Goal: Task Accomplishment & Management: Manage account settings

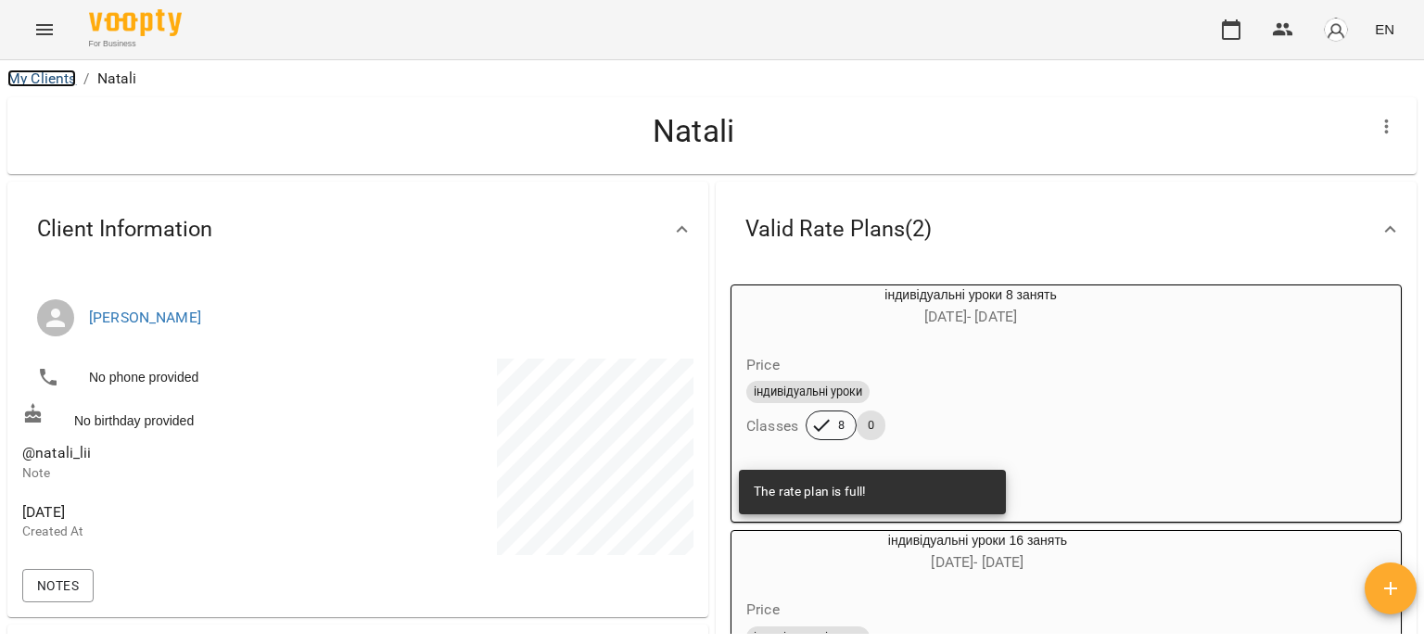
click at [39, 83] on link "My Clients" at bounding box center [41, 79] width 69 height 18
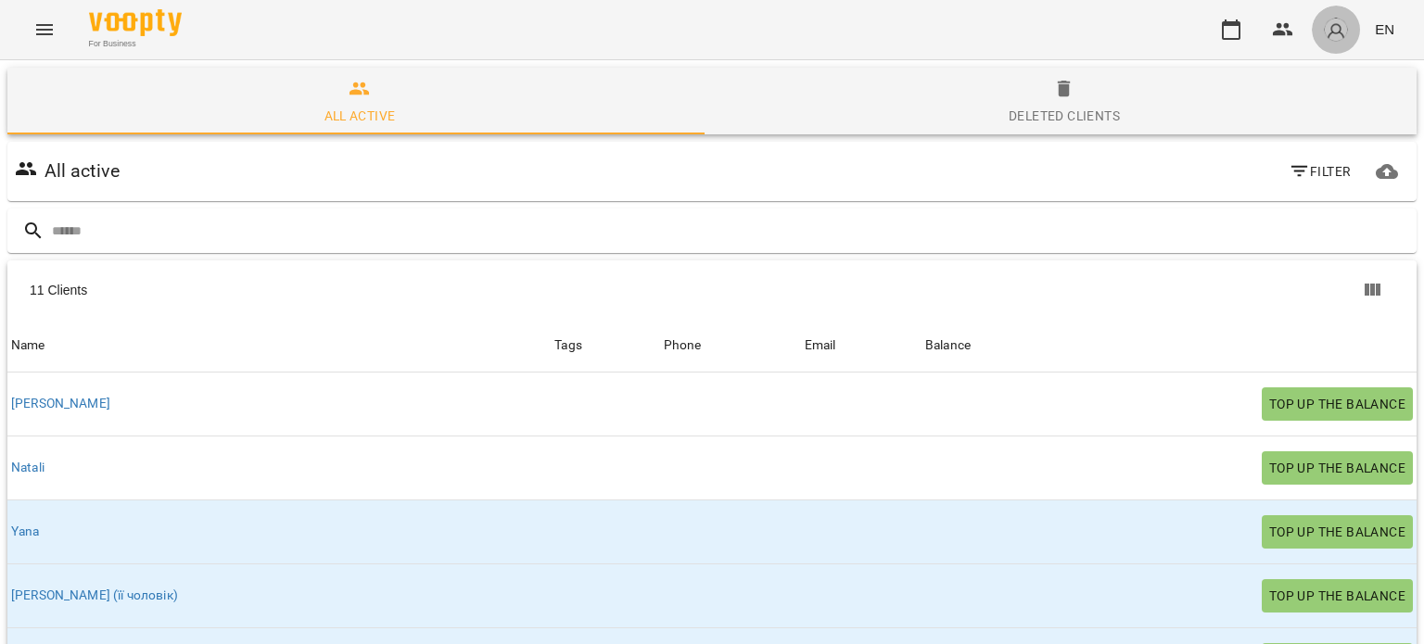
click at [1333, 21] on img "button" at bounding box center [1336, 30] width 26 height 26
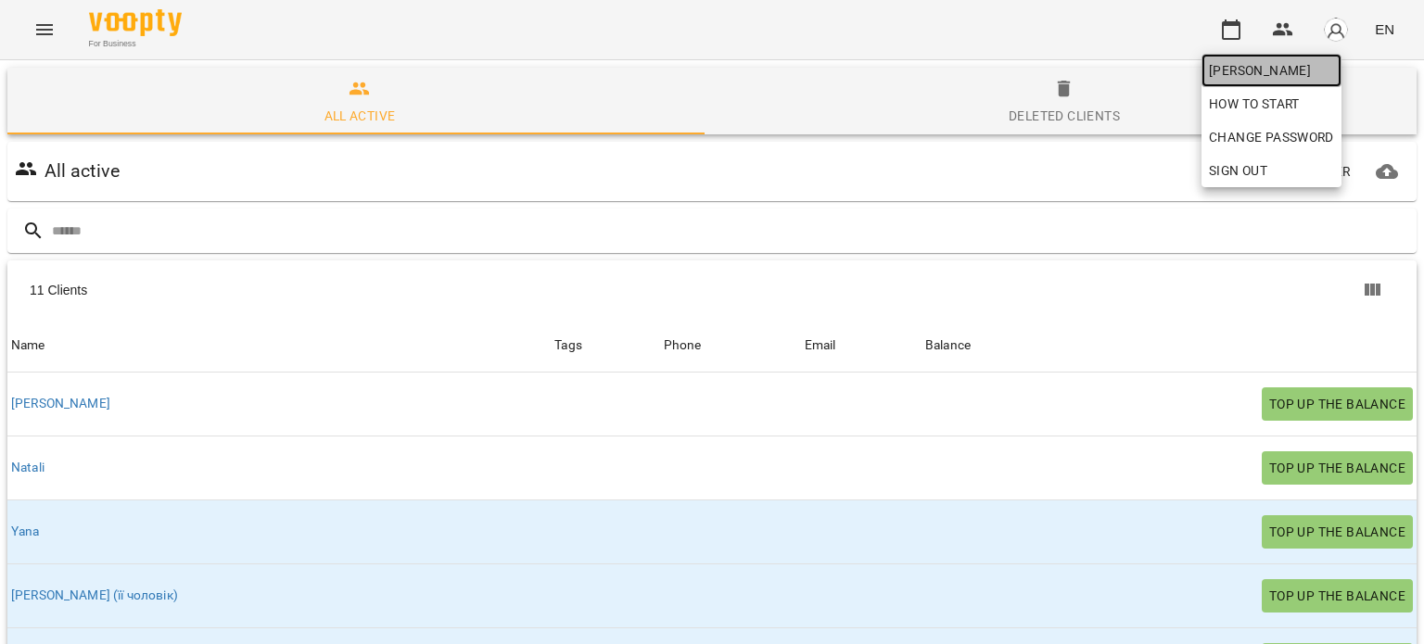
click at [1221, 76] on span "[PERSON_NAME]" at bounding box center [1271, 70] width 125 height 22
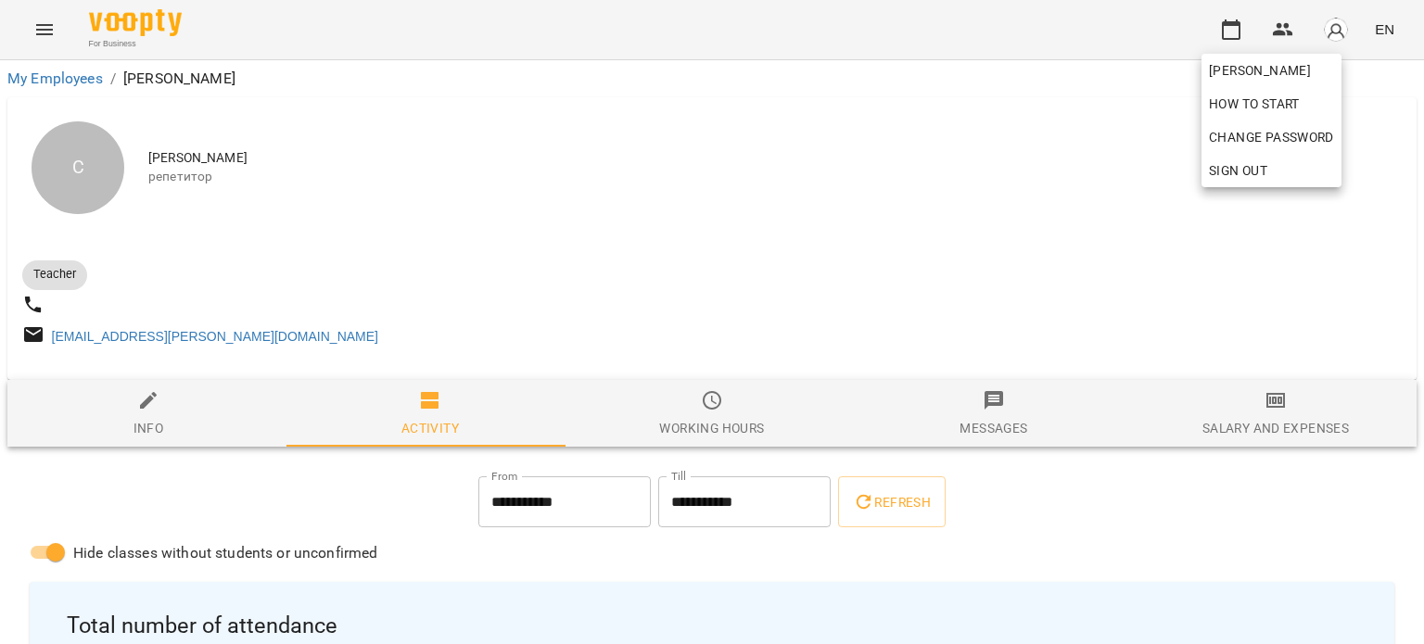
click at [450, 231] on div at bounding box center [712, 322] width 1424 height 644
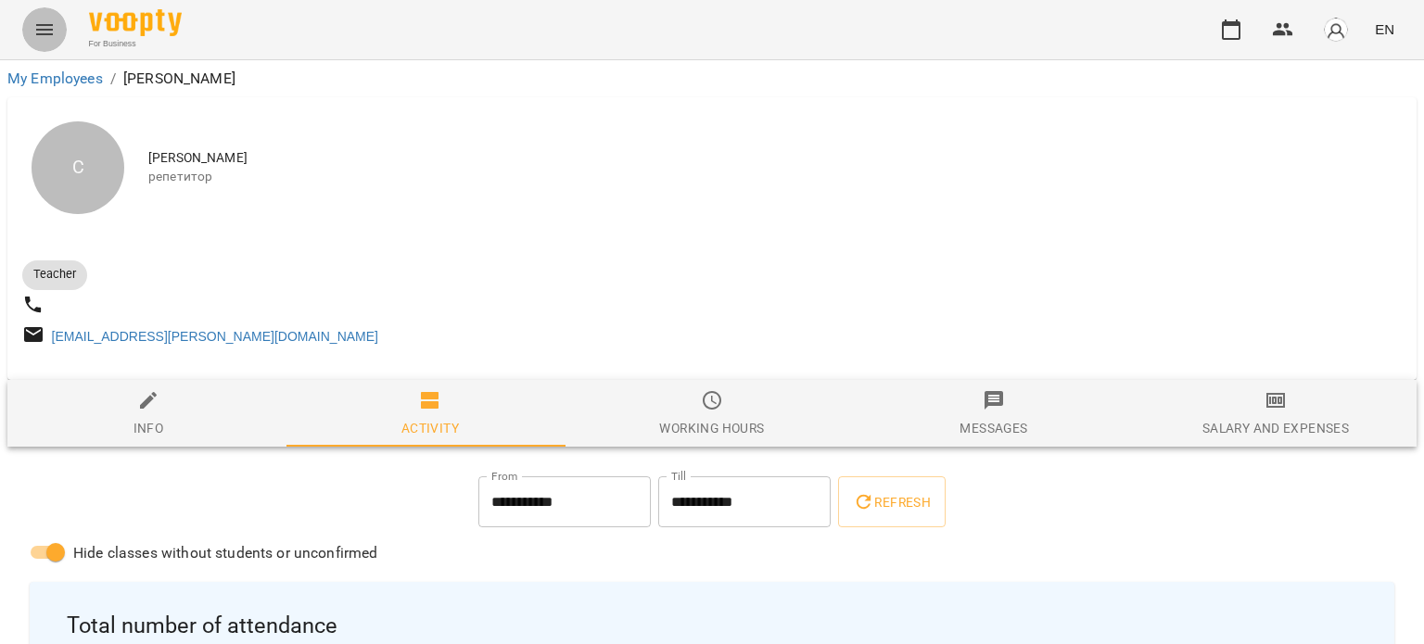
click at [32, 21] on button "Menu" at bounding box center [44, 29] width 45 height 45
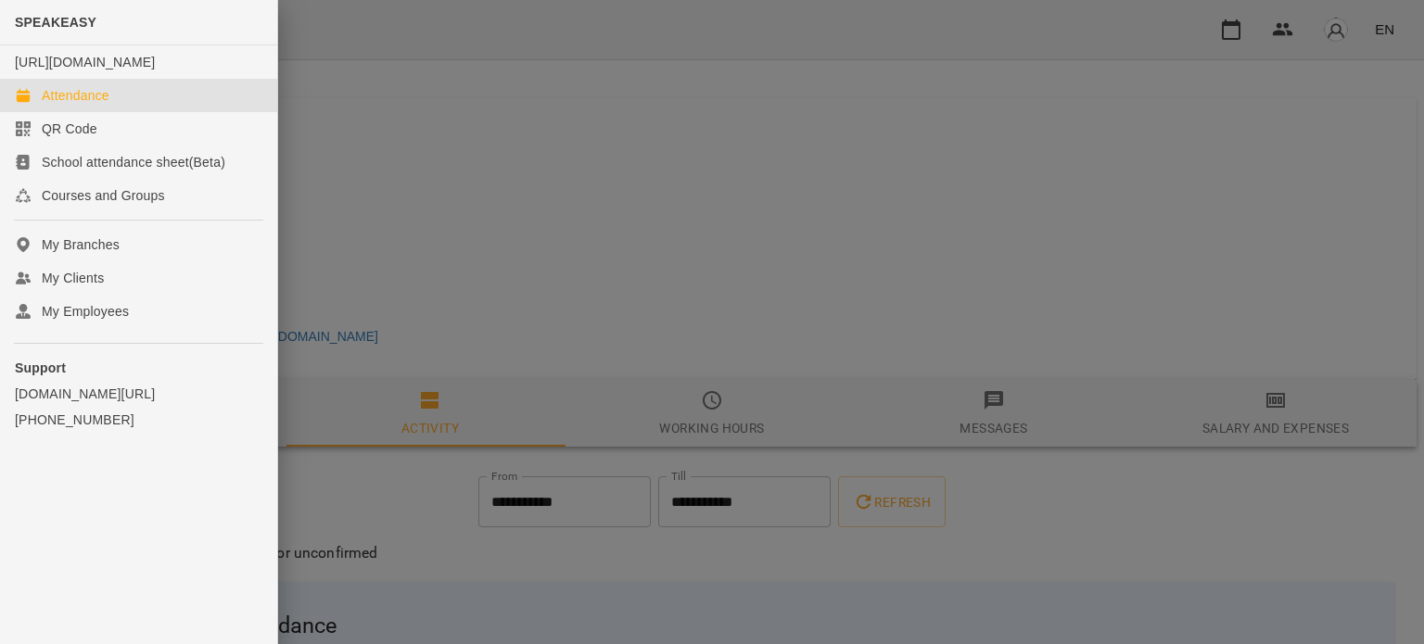
click at [89, 105] on div "Attendance" at bounding box center [76, 95] width 68 height 19
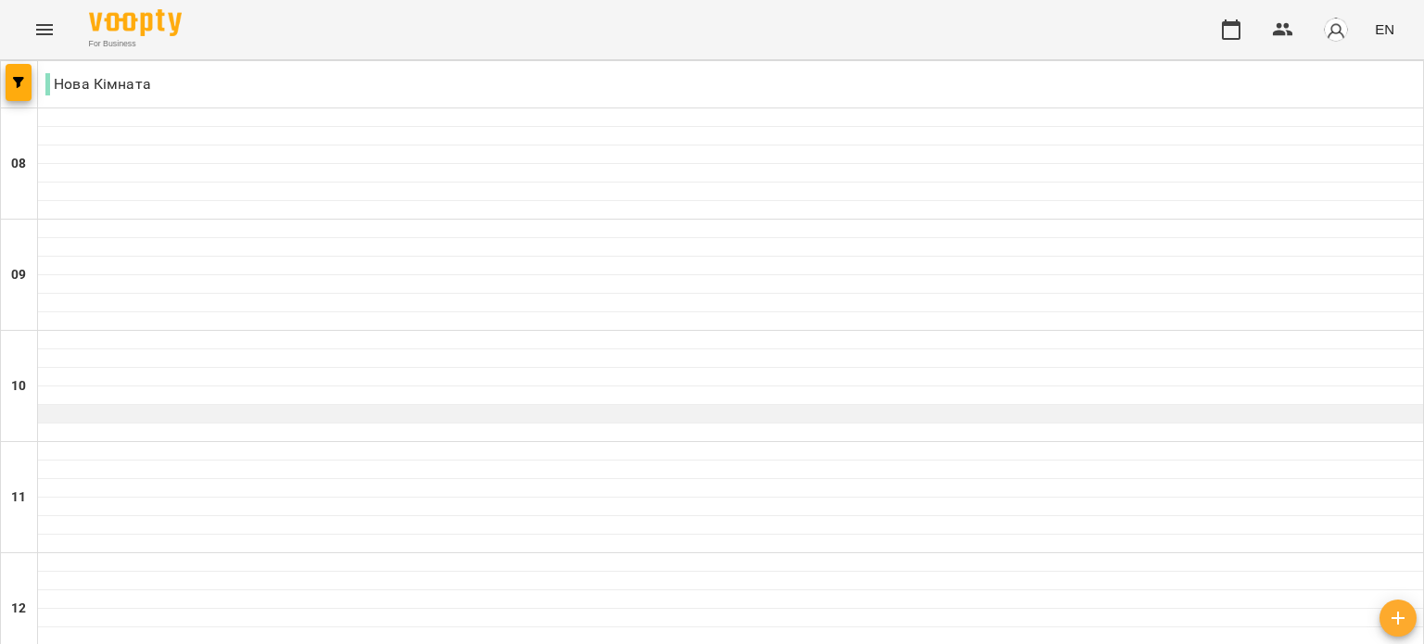
scroll to position [371, 0]
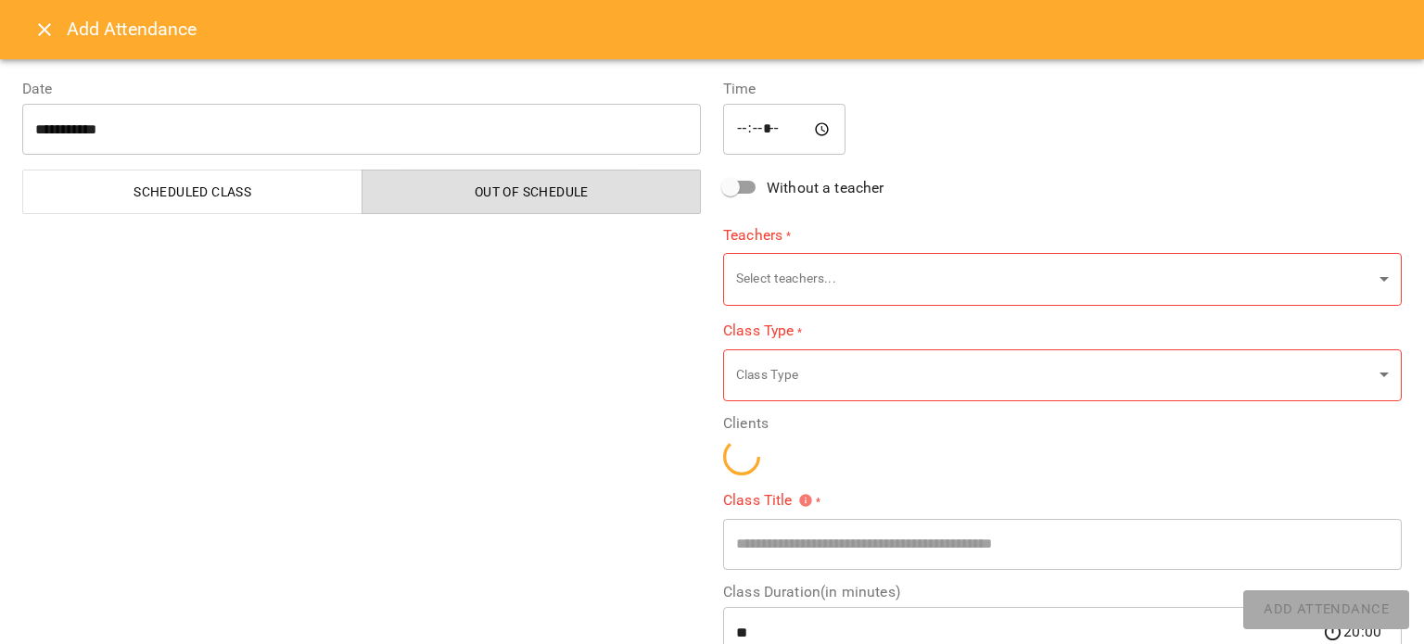
type input "**********"
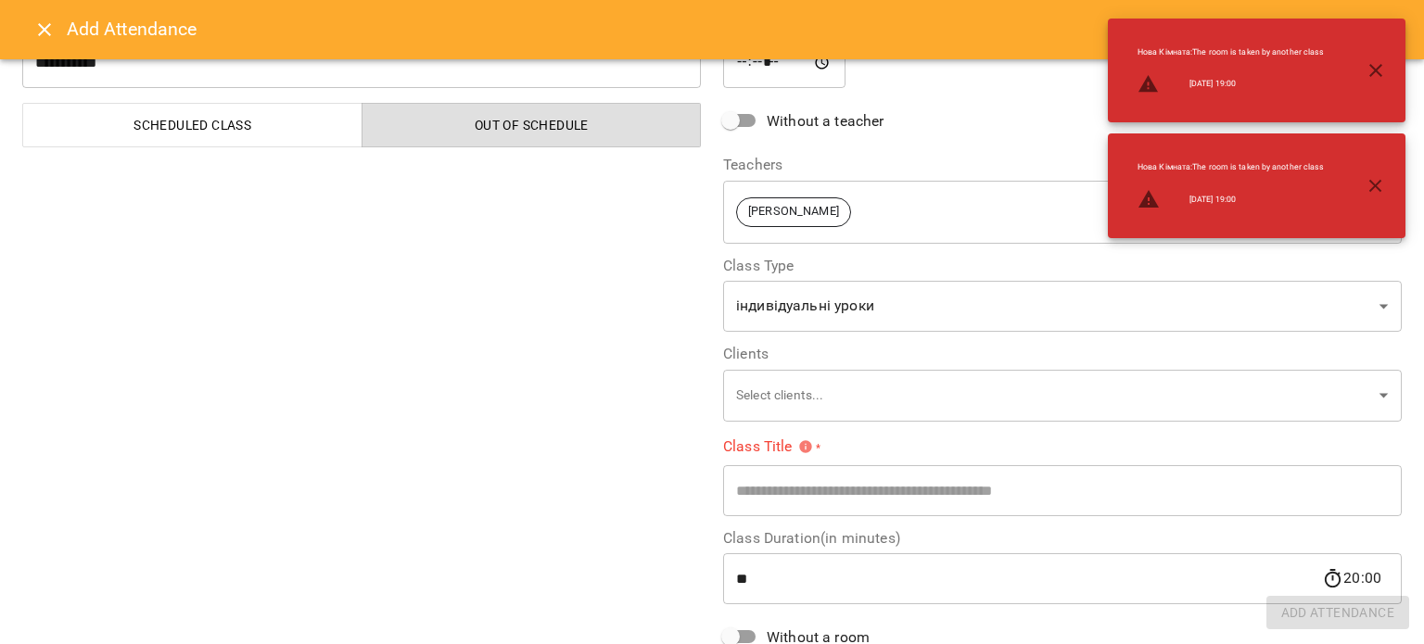
scroll to position [93, 0]
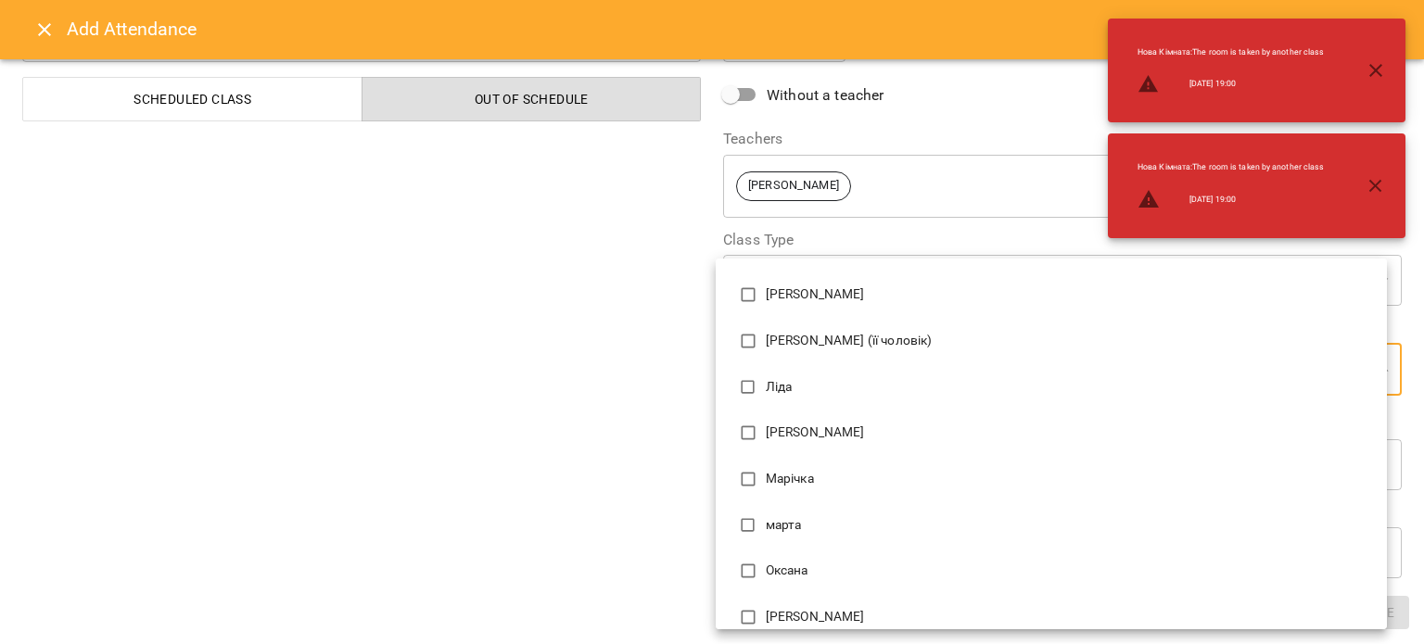
scroll to position [261, 0]
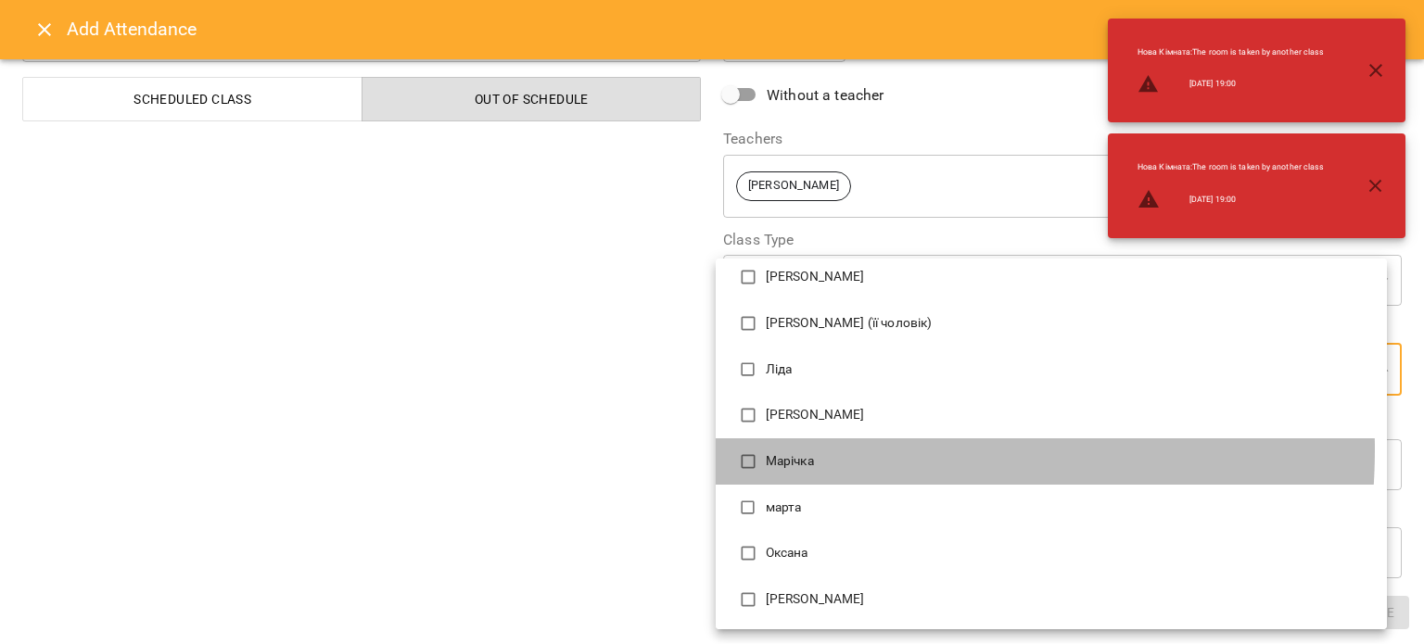
click at [810, 450] on li "Марічка" at bounding box center [1051, 462] width 671 height 46
type input "**********"
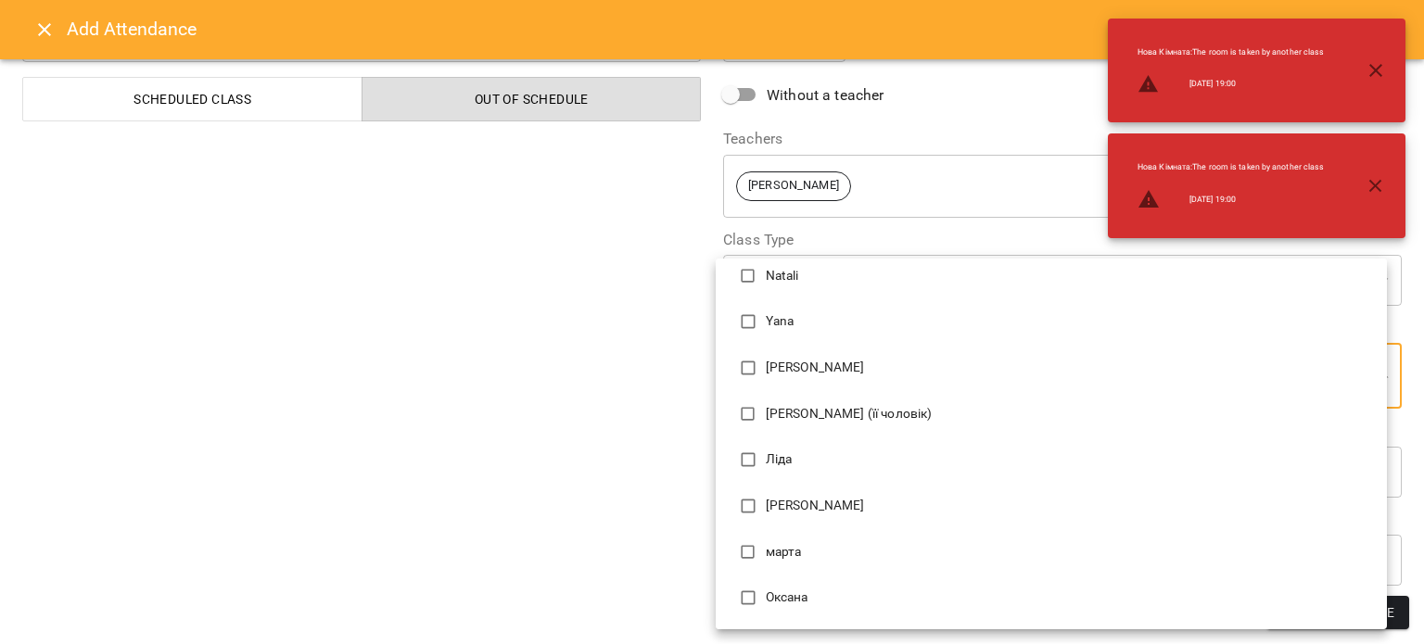
scroll to position [0, 0]
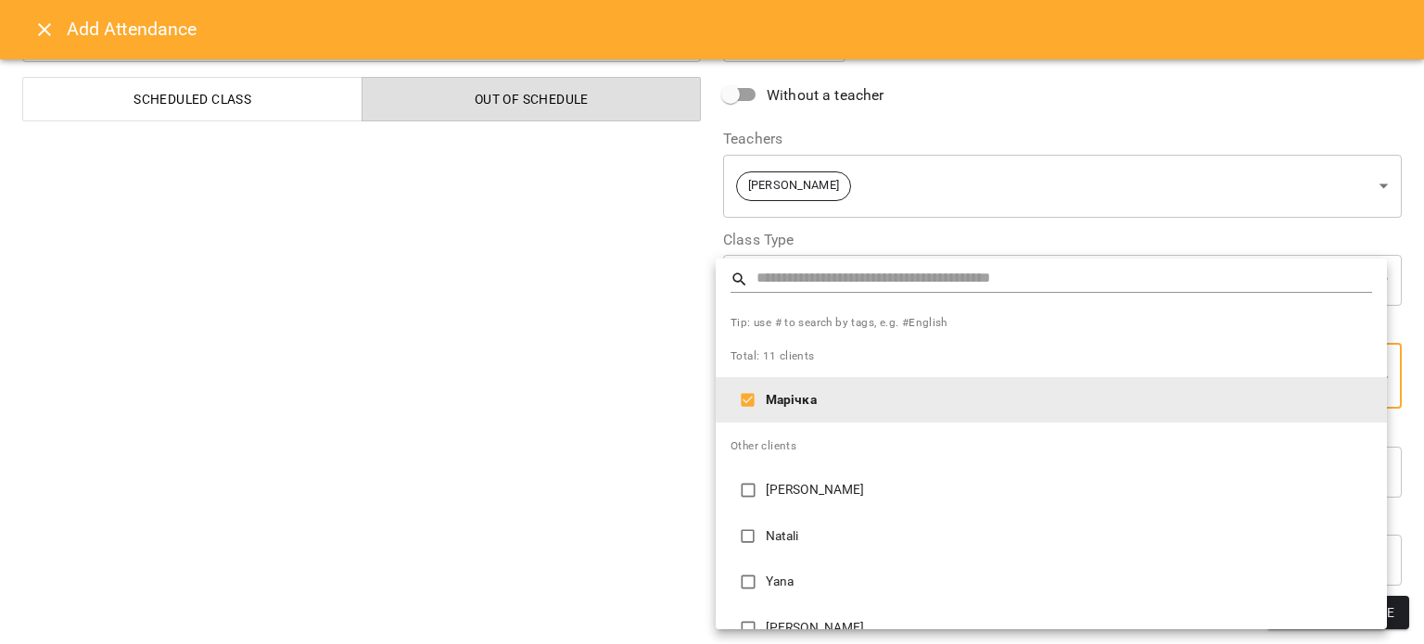
click at [504, 408] on div at bounding box center [712, 322] width 1424 height 644
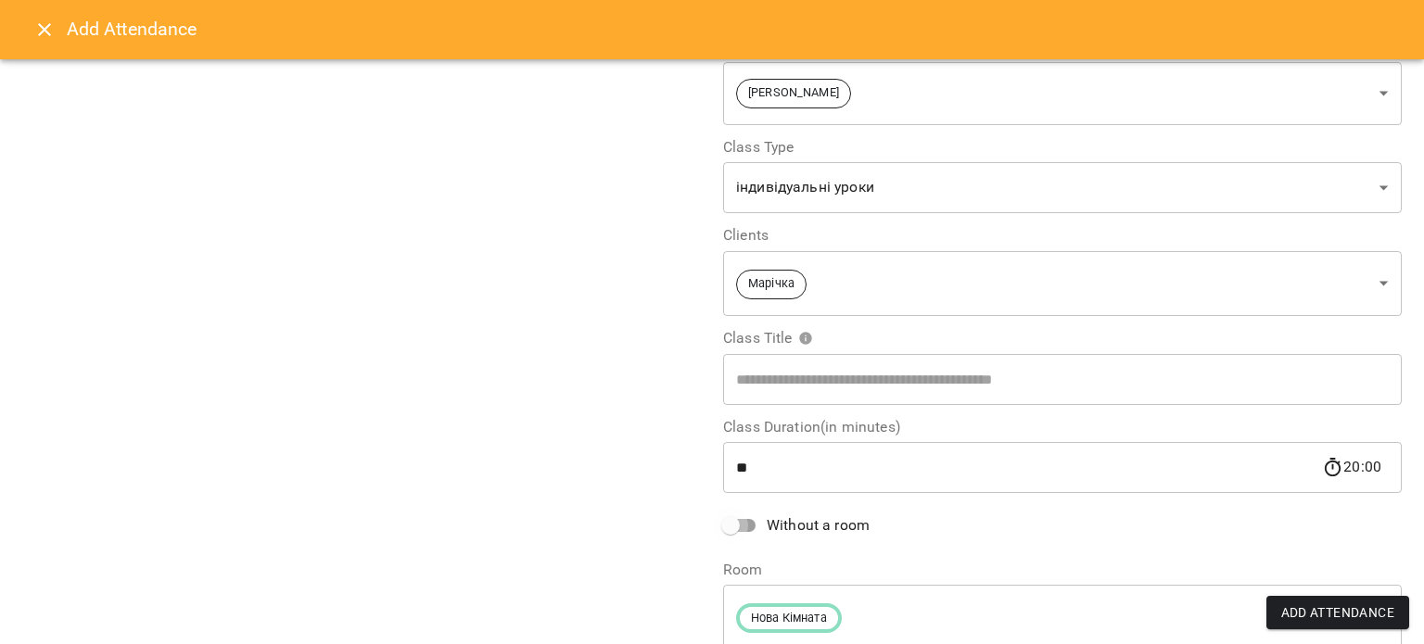
scroll to position [137, 0]
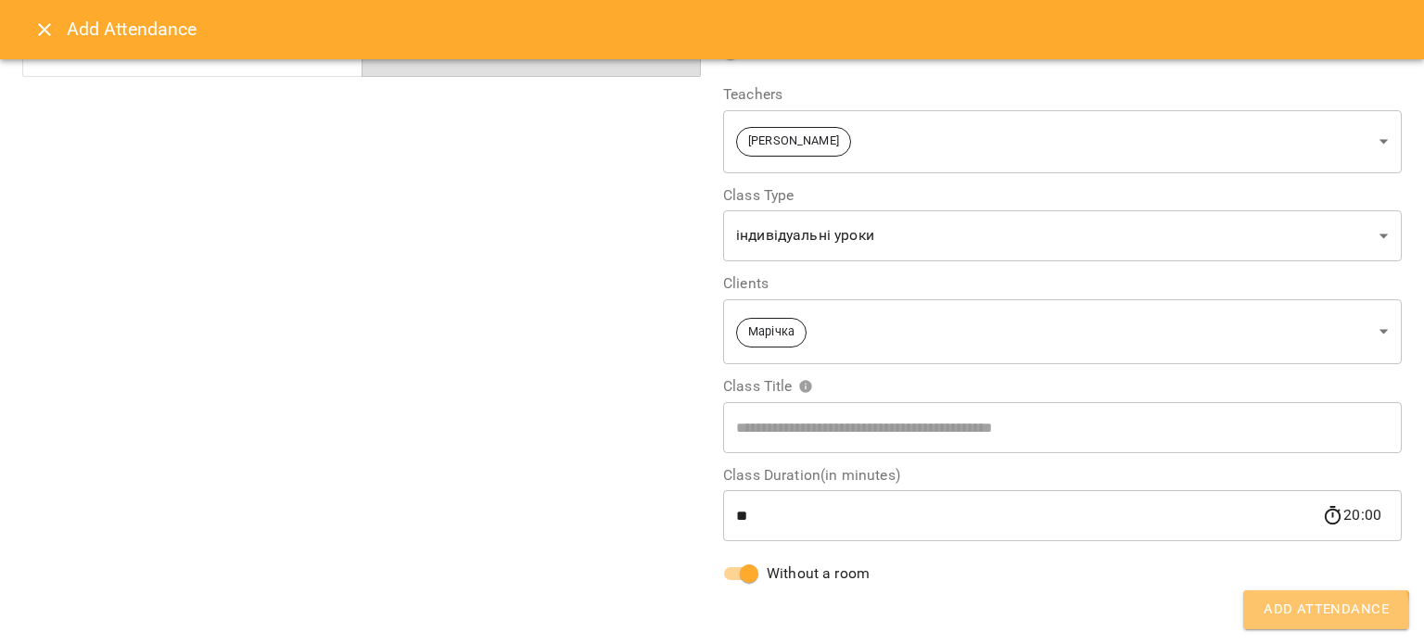
click at [1311, 618] on span "Add Attendance" at bounding box center [1326, 610] width 125 height 24
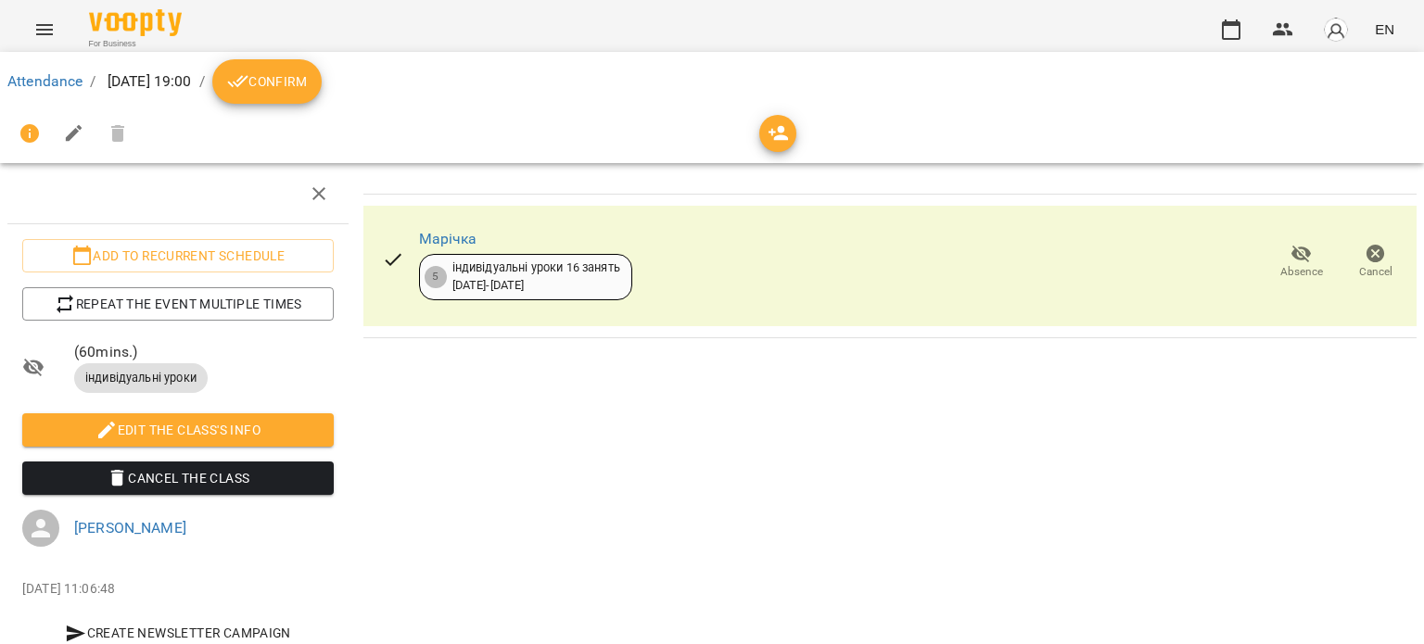
click at [307, 77] on span "Confirm" at bounding box center [267, 81] width 80 height 22
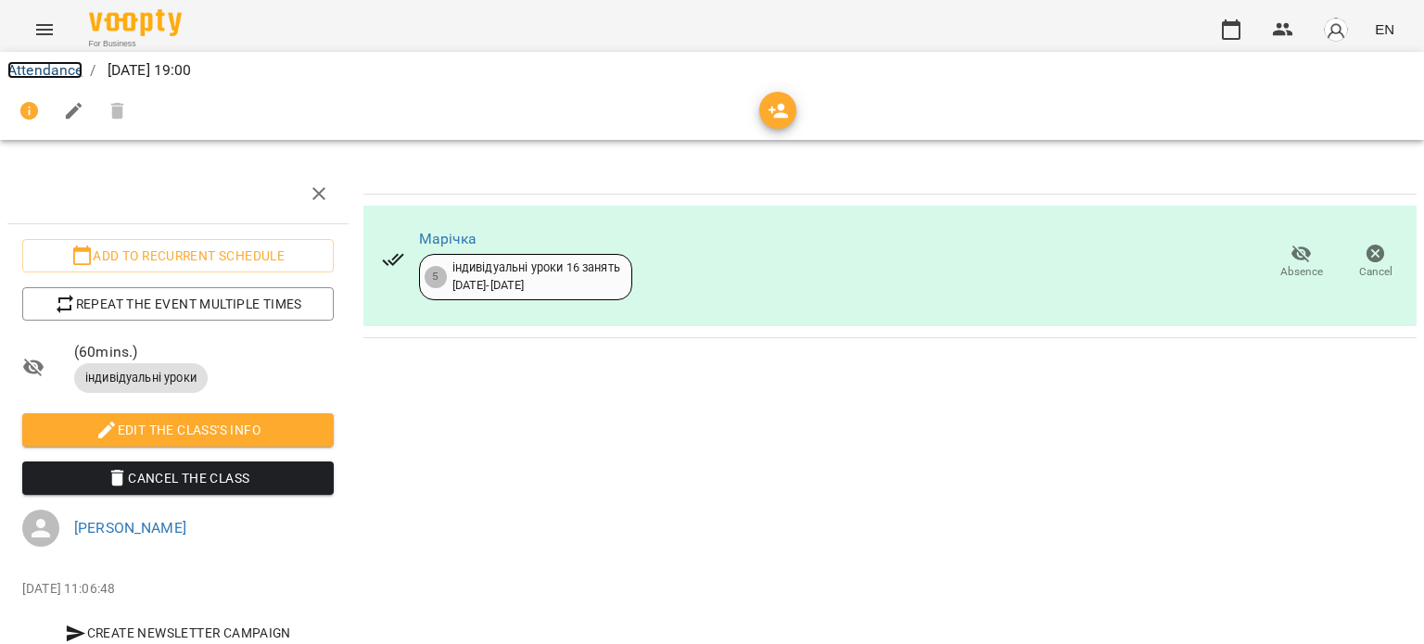
click at [47, 70] on link "Attendance" at bounding box center [44, 70] width 75 height 18
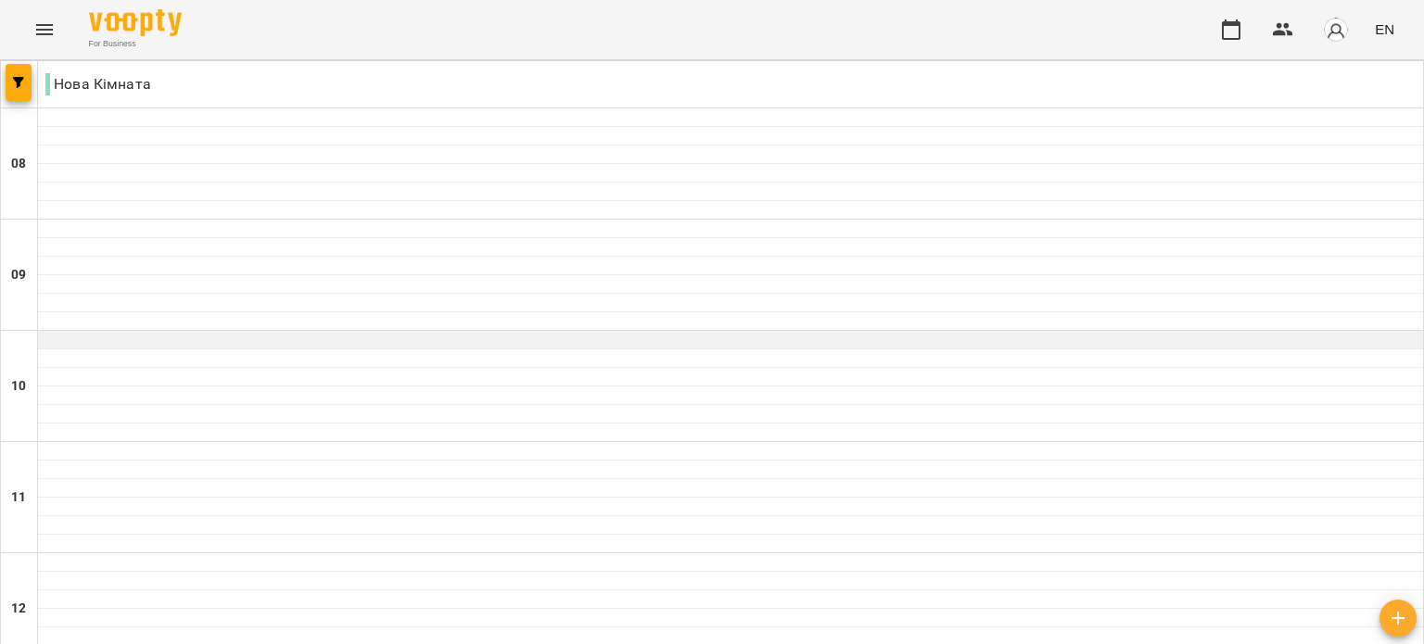
click at [87, 346] on div at bounding box center [730, 340] width 1385 height 19
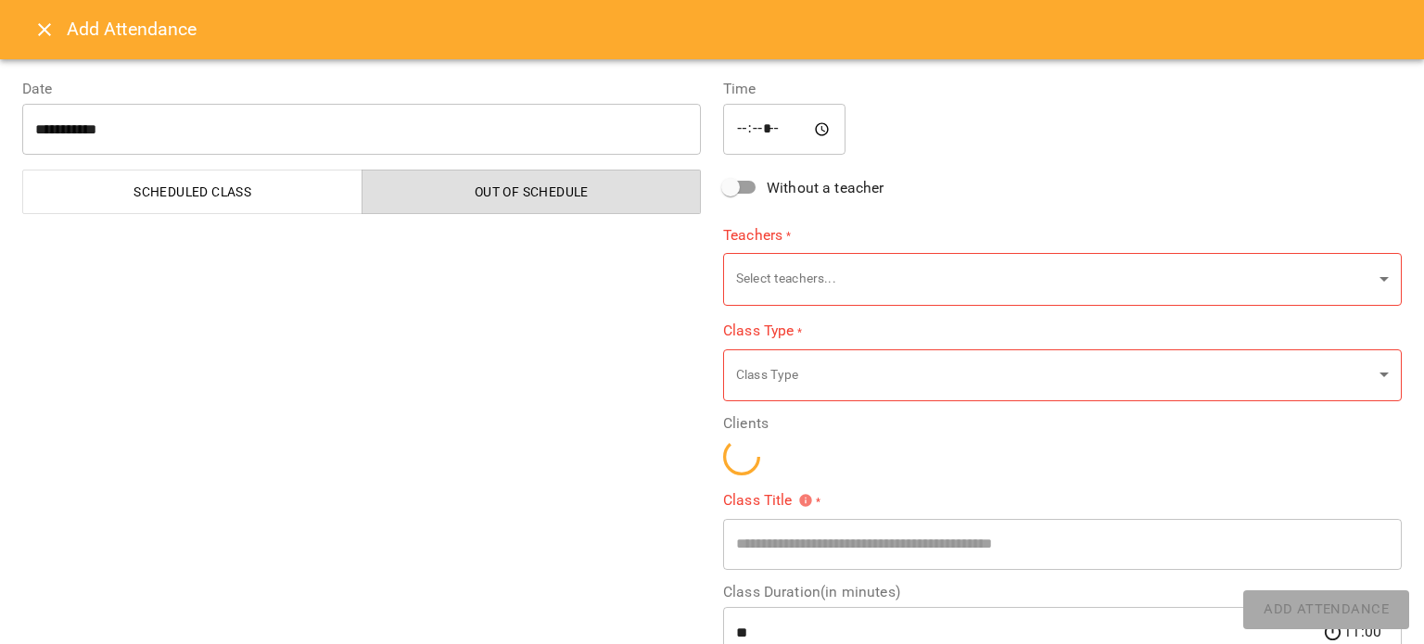
type input "**********"
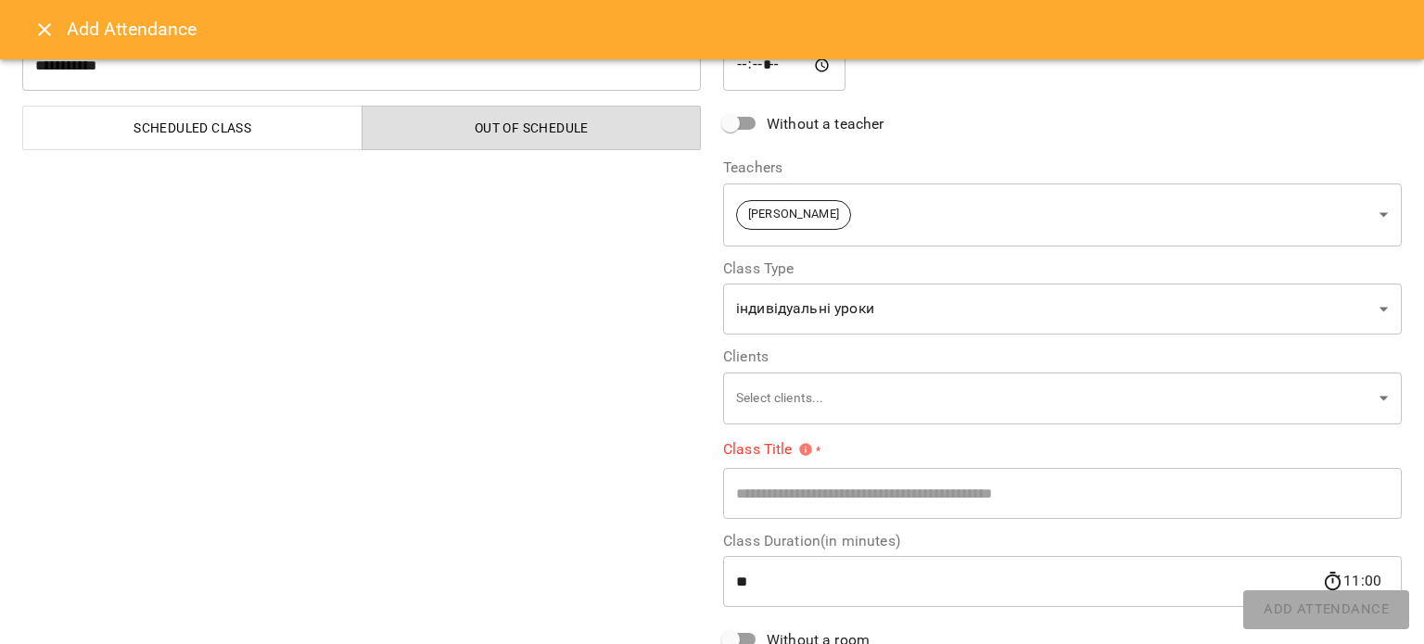
scroll to position [93, 0]
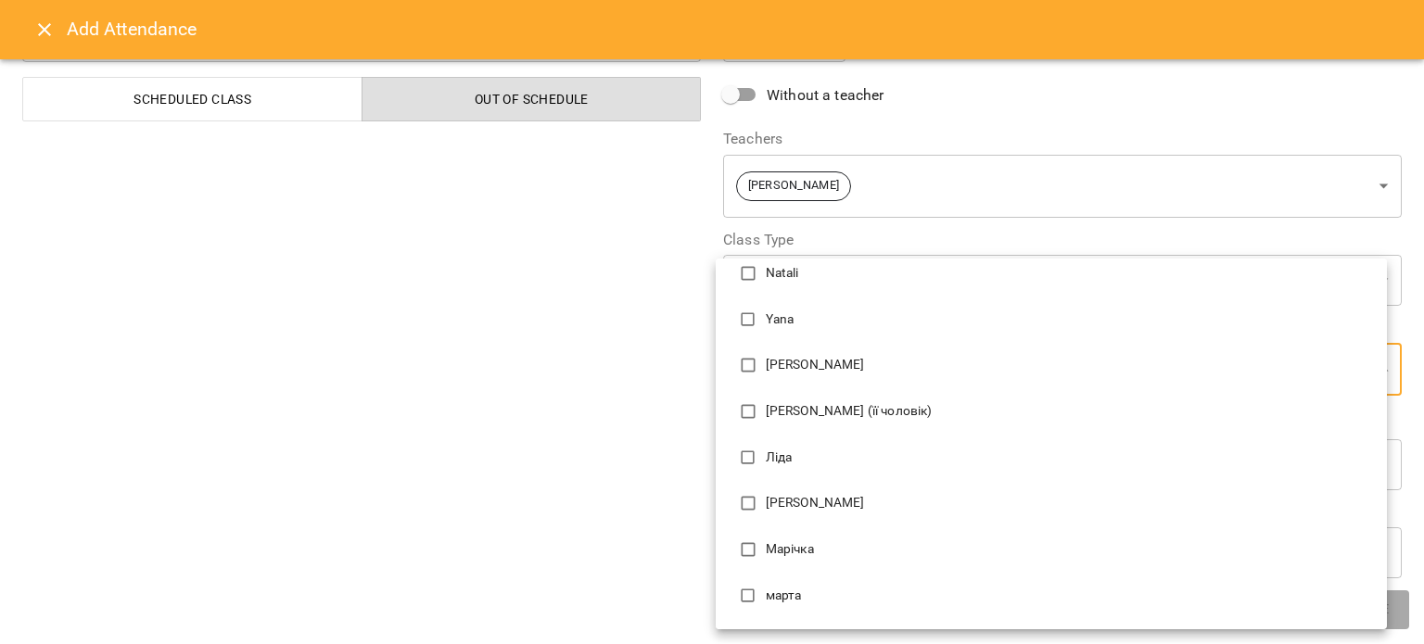
scroll to position [185, 0]
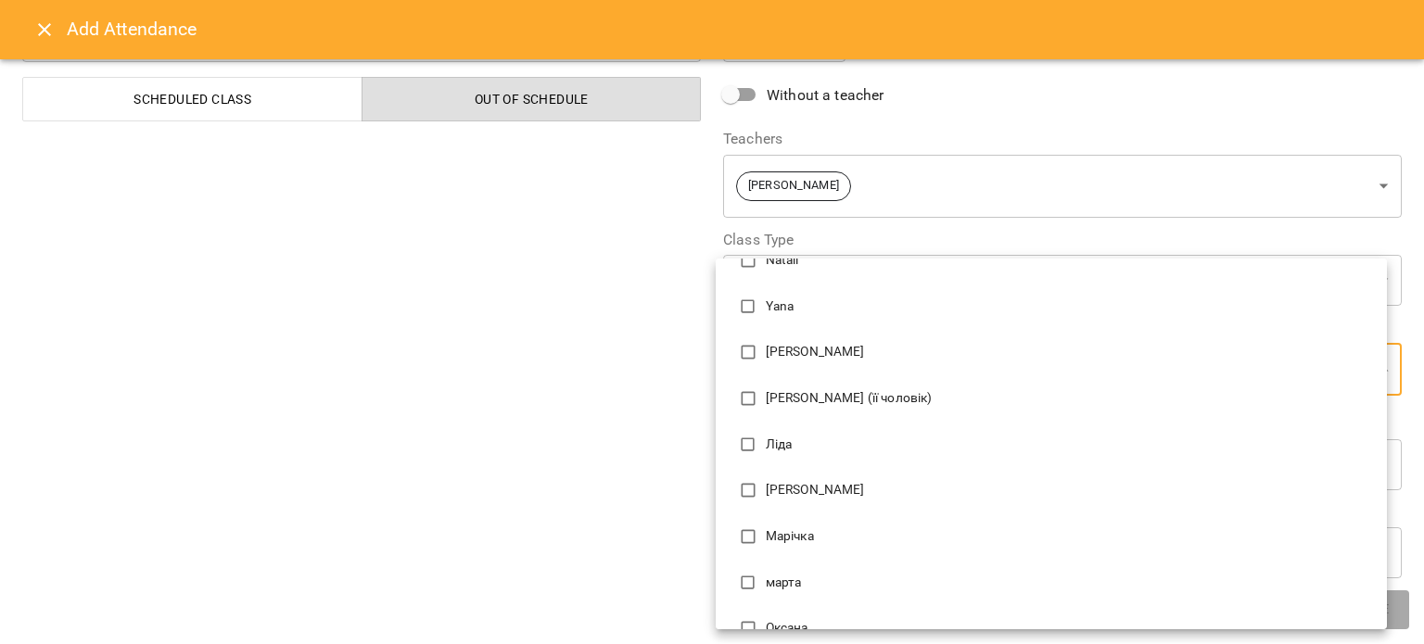
click at [802, 439] on p "Ліда" at bounding box center [1069, 445] width 606 height 19
type input "**********"
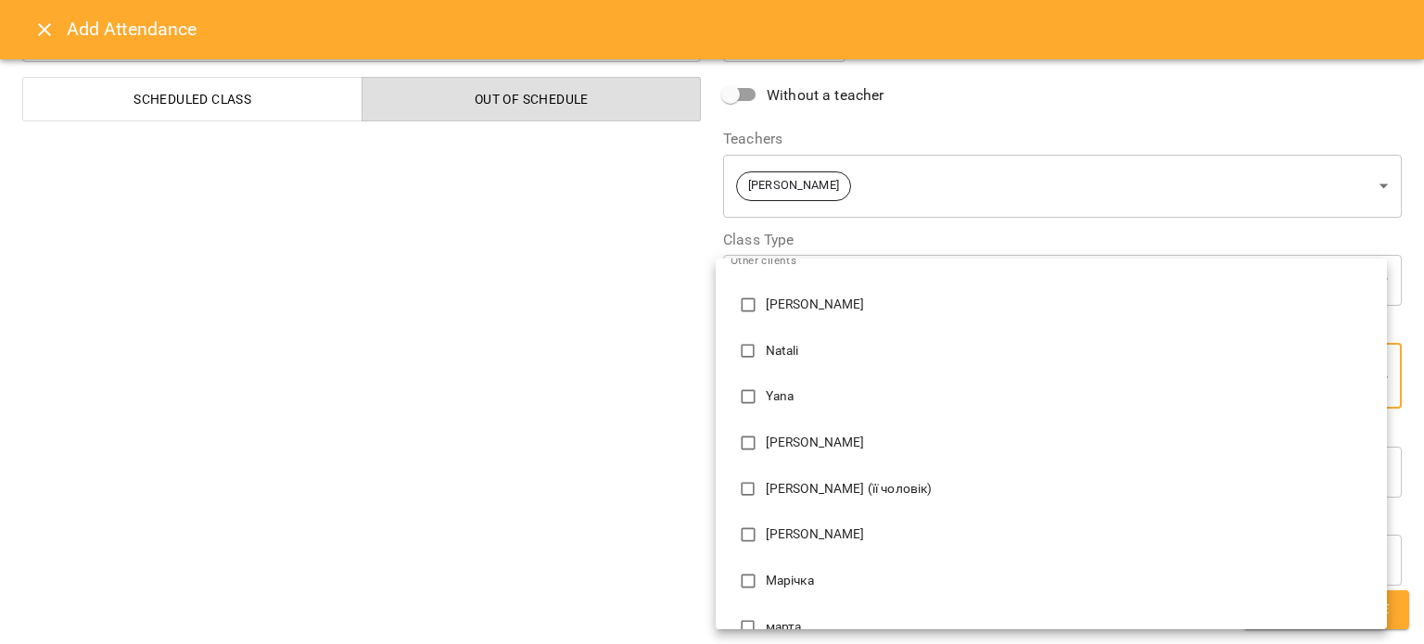
scroll to position [0, 0]
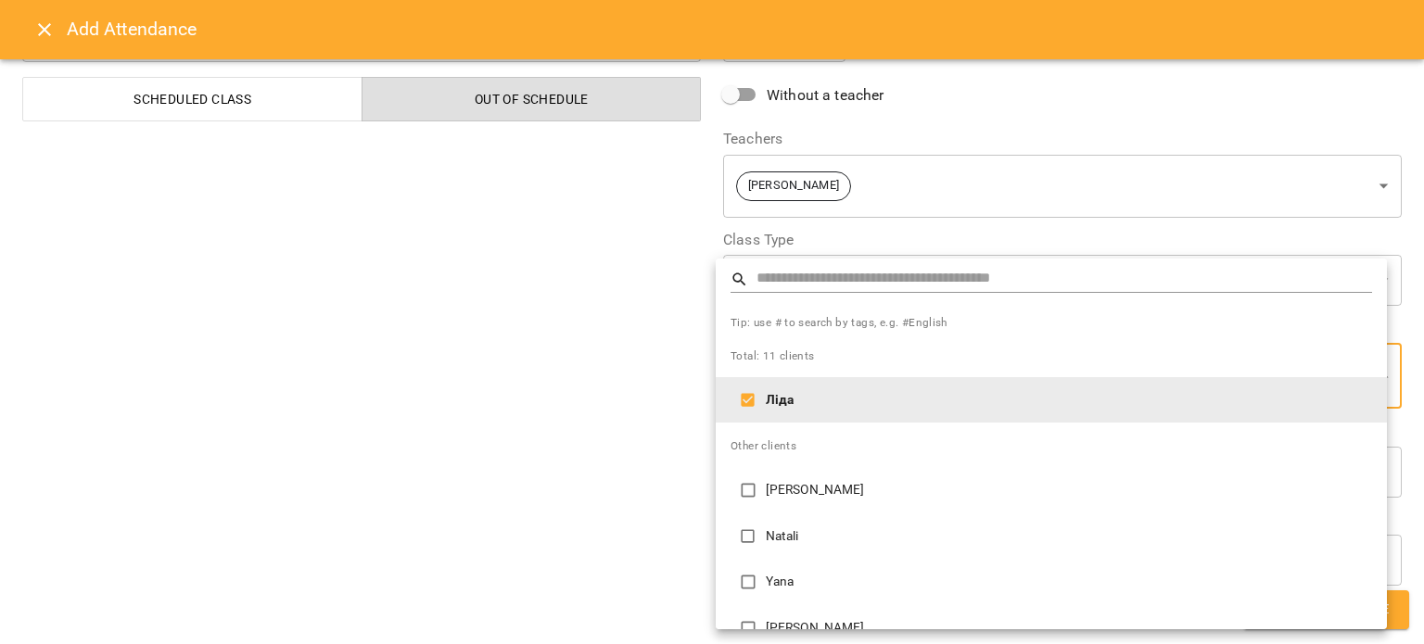
click at [572, 286] on div at bounding box center [712, 322] width 1424 height 644
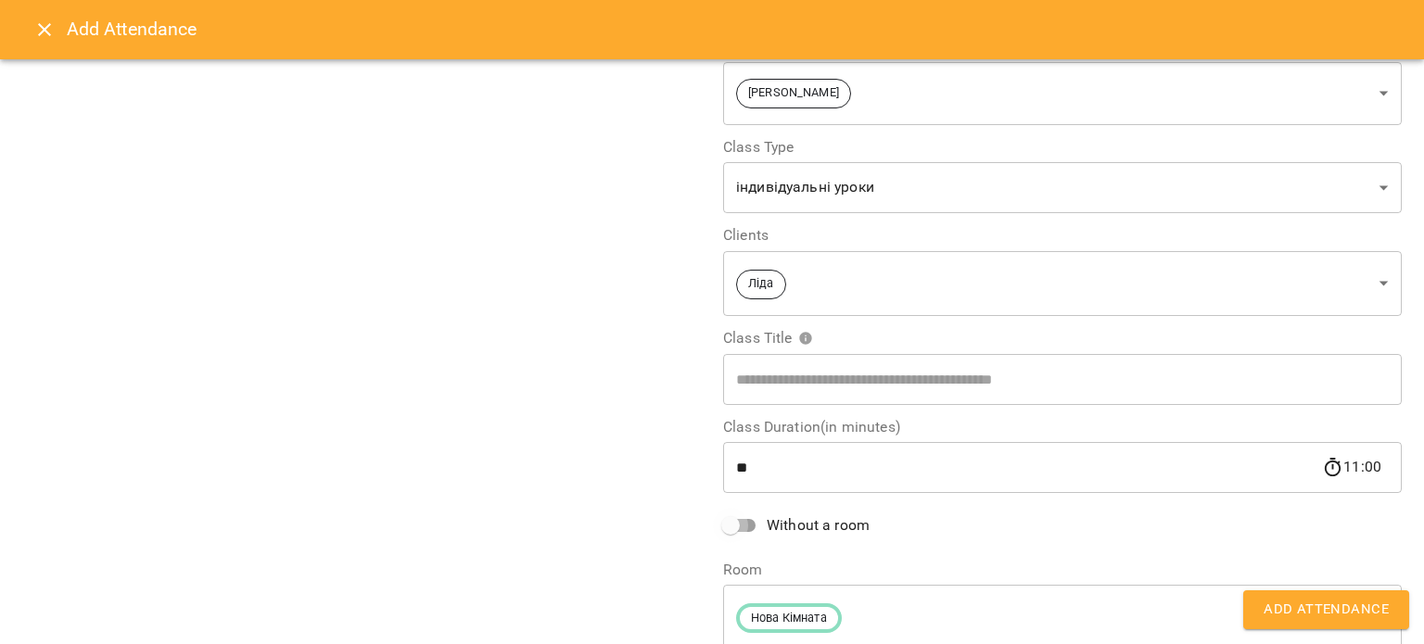
scroll to position [137, 0]
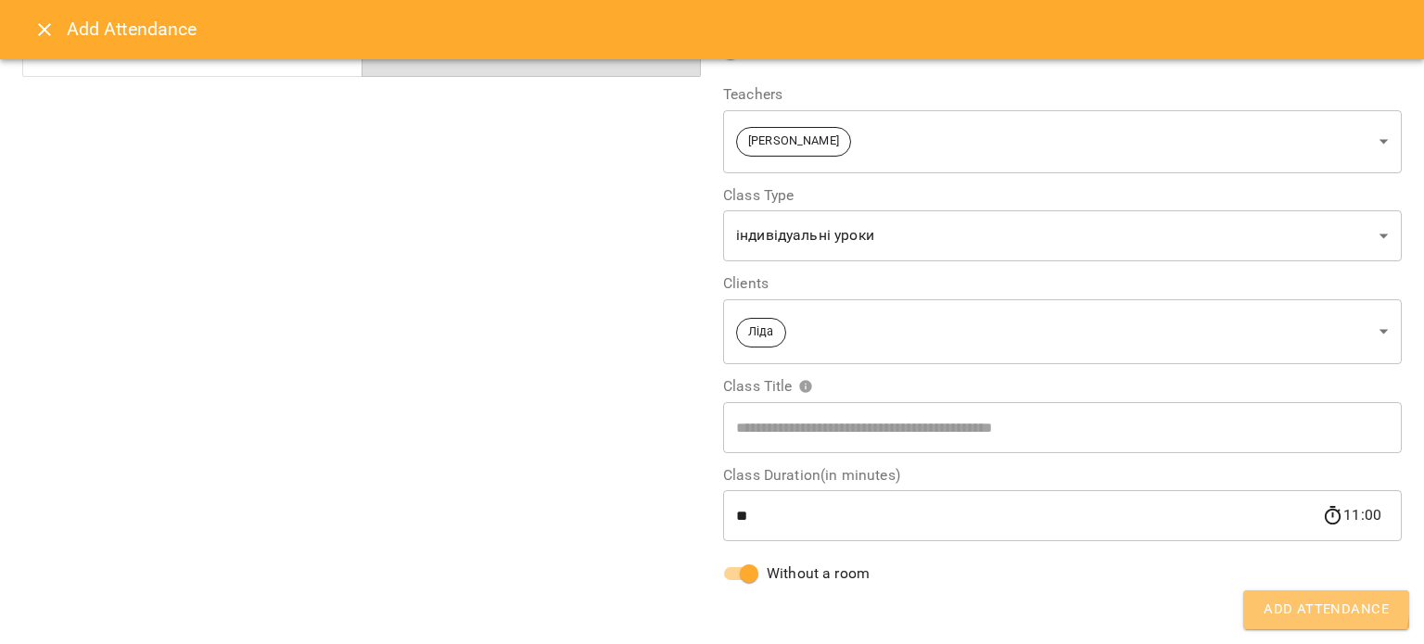
click at [1260, 598] on button "Add Attendance" at bounding box center [1327, 610] width 166 height 39
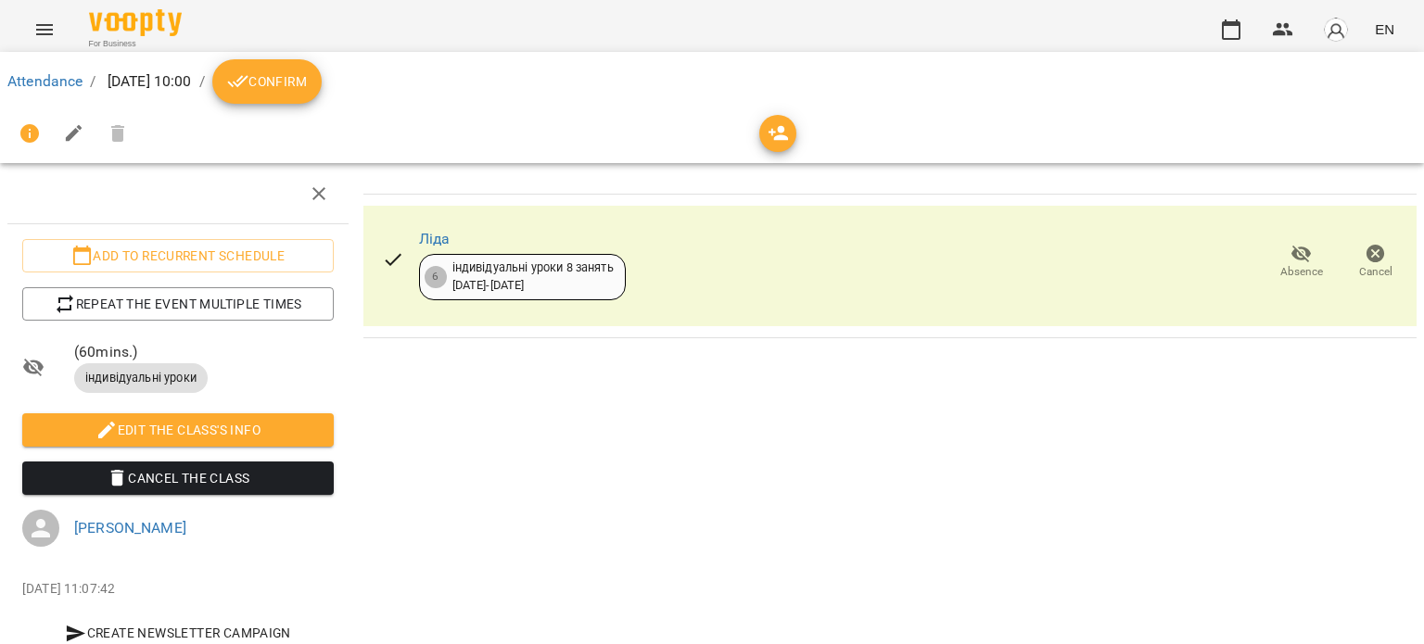
click at [249, 76] on icon "breadcrumb" at bounding box center [238, 81] width 22 height 22
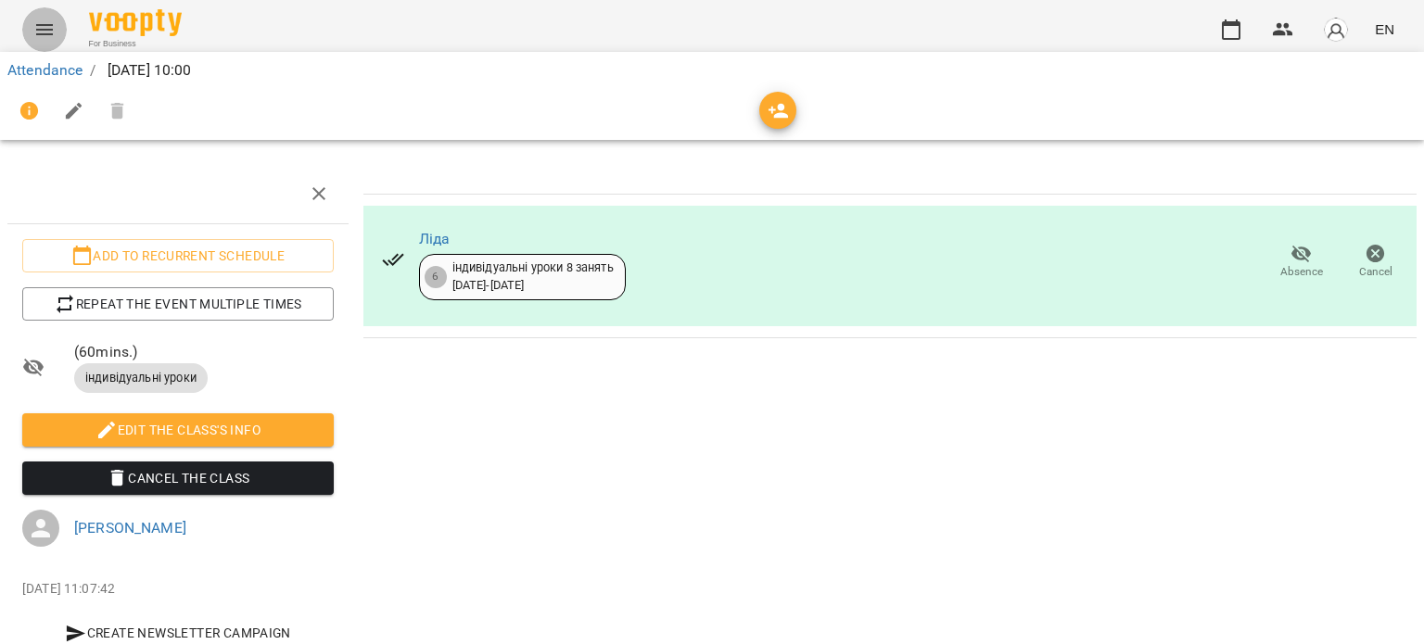
click at [47, 40] on button "Menu" at bounding box center [44, 29] width 45 height 45
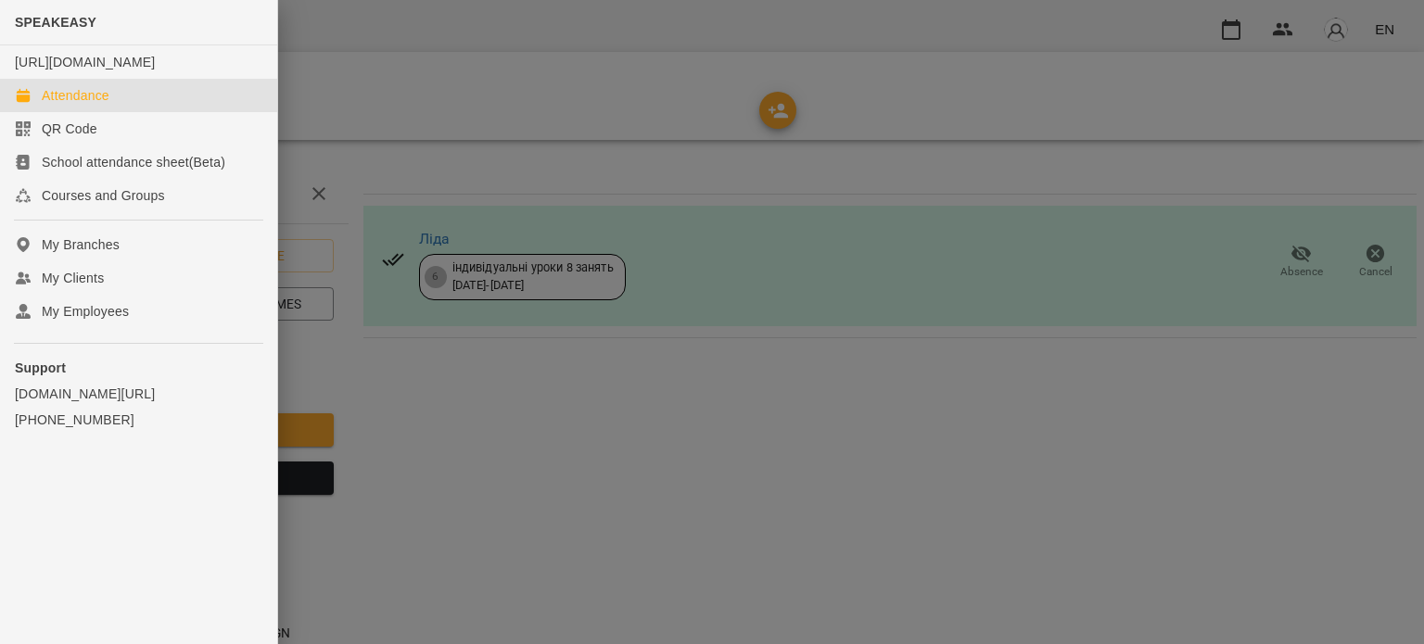
click at [147, 112] on link "Attendance" at bounding box center [138, 95] width 277 height 33
